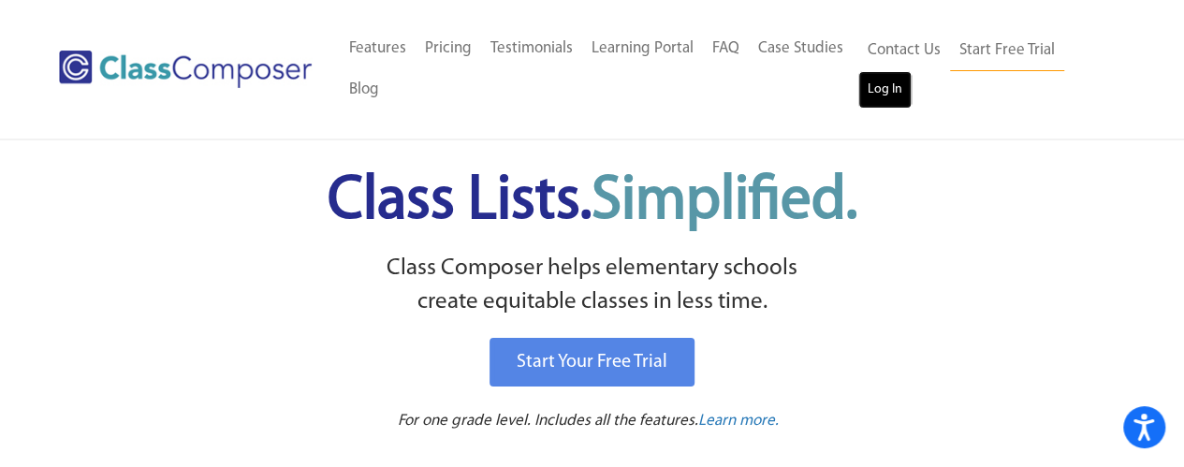
click at [885, 87] on link "Log In" at bounding box center [884, 89] width 53 height 37
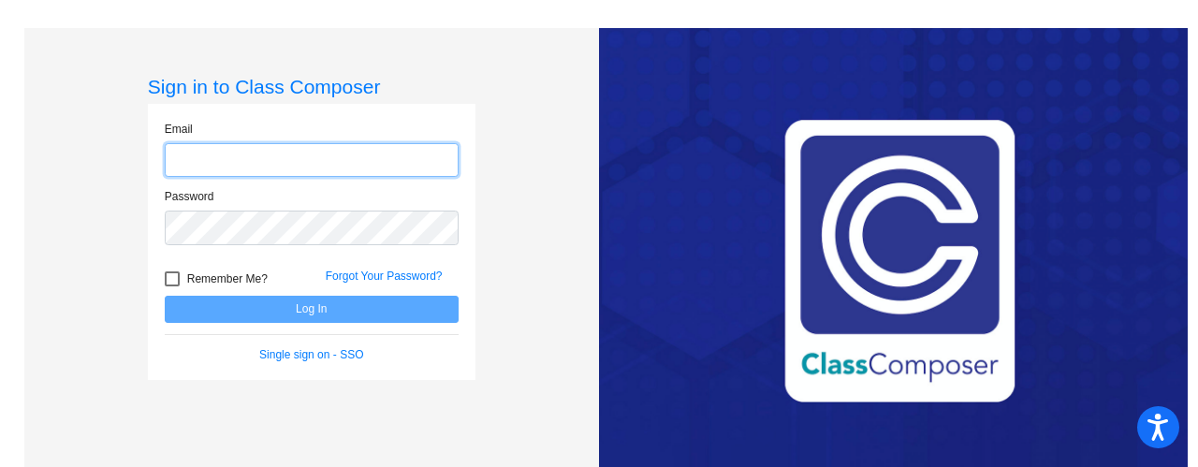
click at [188, 152] on input "email" at bounding box center [312, 160] width 294 height 35
type input "[EMAIL_ADDRESS][DOMAIN_NAME]"
